Goal: Navigation & Orientation: Find specific page/section

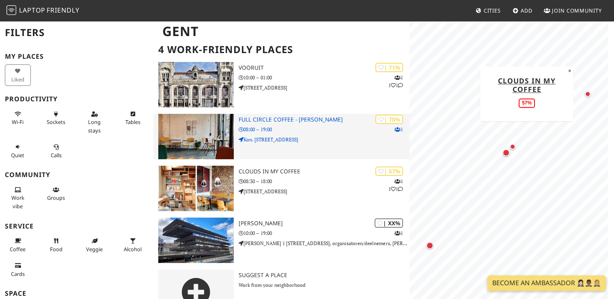
scroll to position [69, 0]
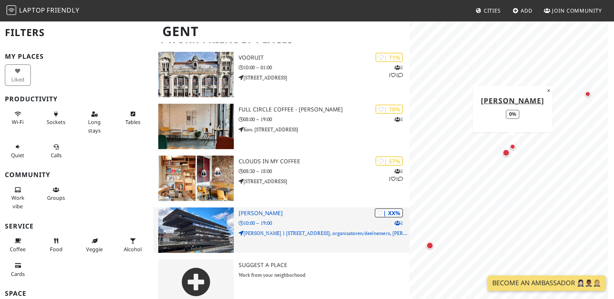
click at [271, 216] on div "| XX% 1 De Krook 10:00 – 19:00 Miriam Makebaplein 1 Platteberg 11, Ingang activ…" at bounding box center [324, 230] width 170 height 45
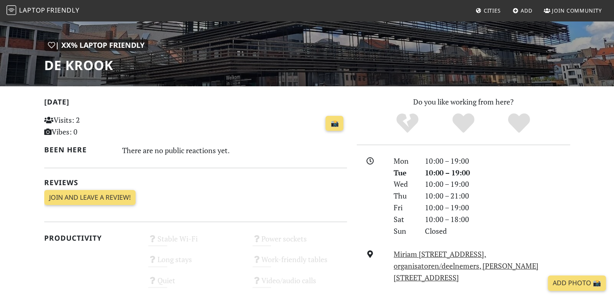
scroll to position [122, 0]
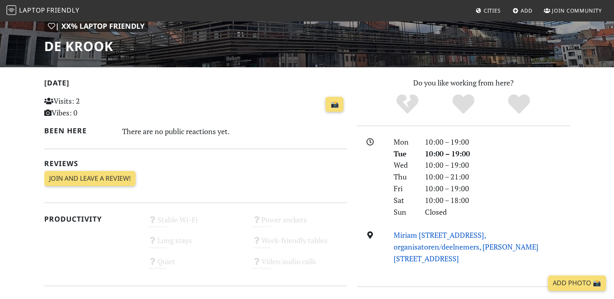
click at [408, 232] on link "Miriam Makebaplein 1 Platteberg 11, Ingang activiteiten, organisatoren/deelneme…" at bounding box center [465, 246] width 145 height 33
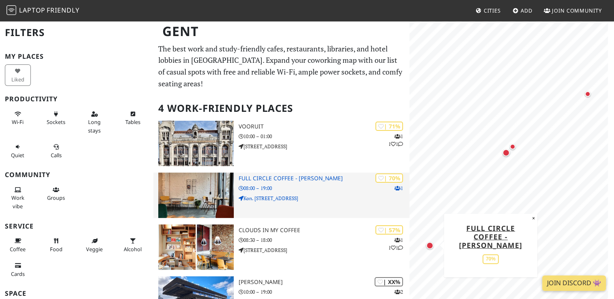
click at [271, 175] on h3 "Full Circle Coffee - [PERSON_NAME]" at bounding box center [324, 178] width 170 height 7
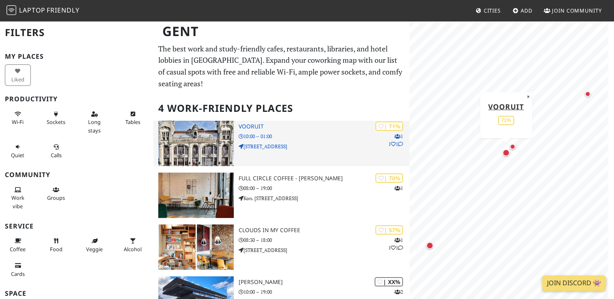
click at [256, 123] on h3 "Vooruit" at bounding box center [324, 126] width 170 height 7
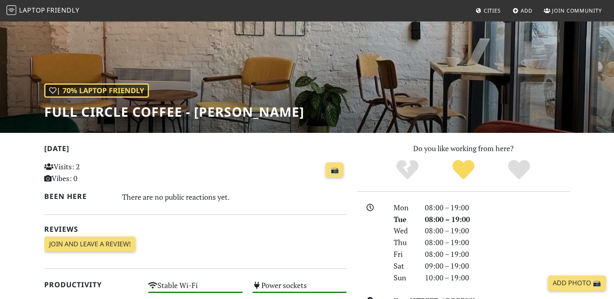
scroll to position [41, 0]
